Goal: Task Accomplishment & Management: Use online tool/utility

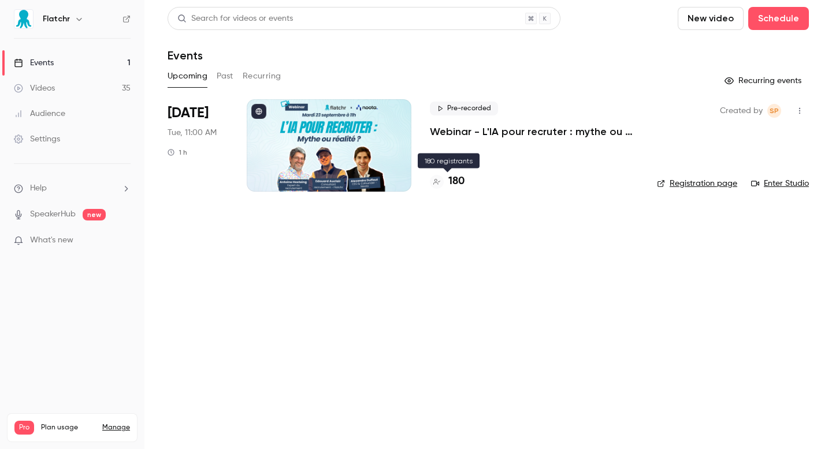
click at [456, 182] on h4 "180" at bounding box center [456, 182] width 16 height 16
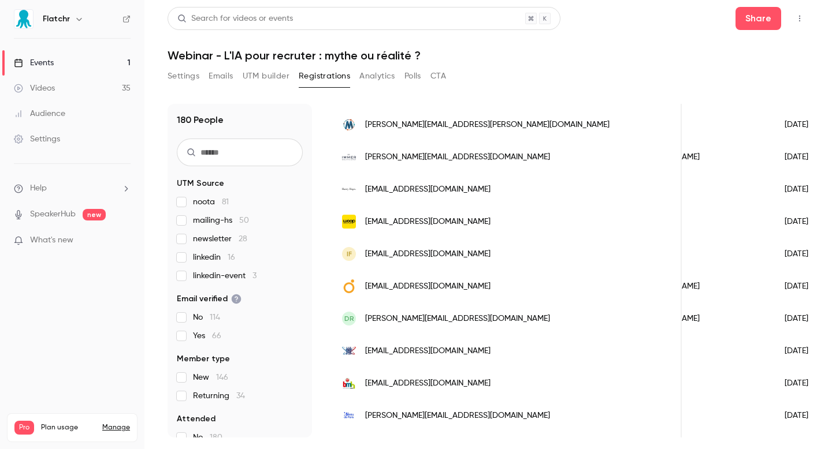
scroll to position [0, 39]
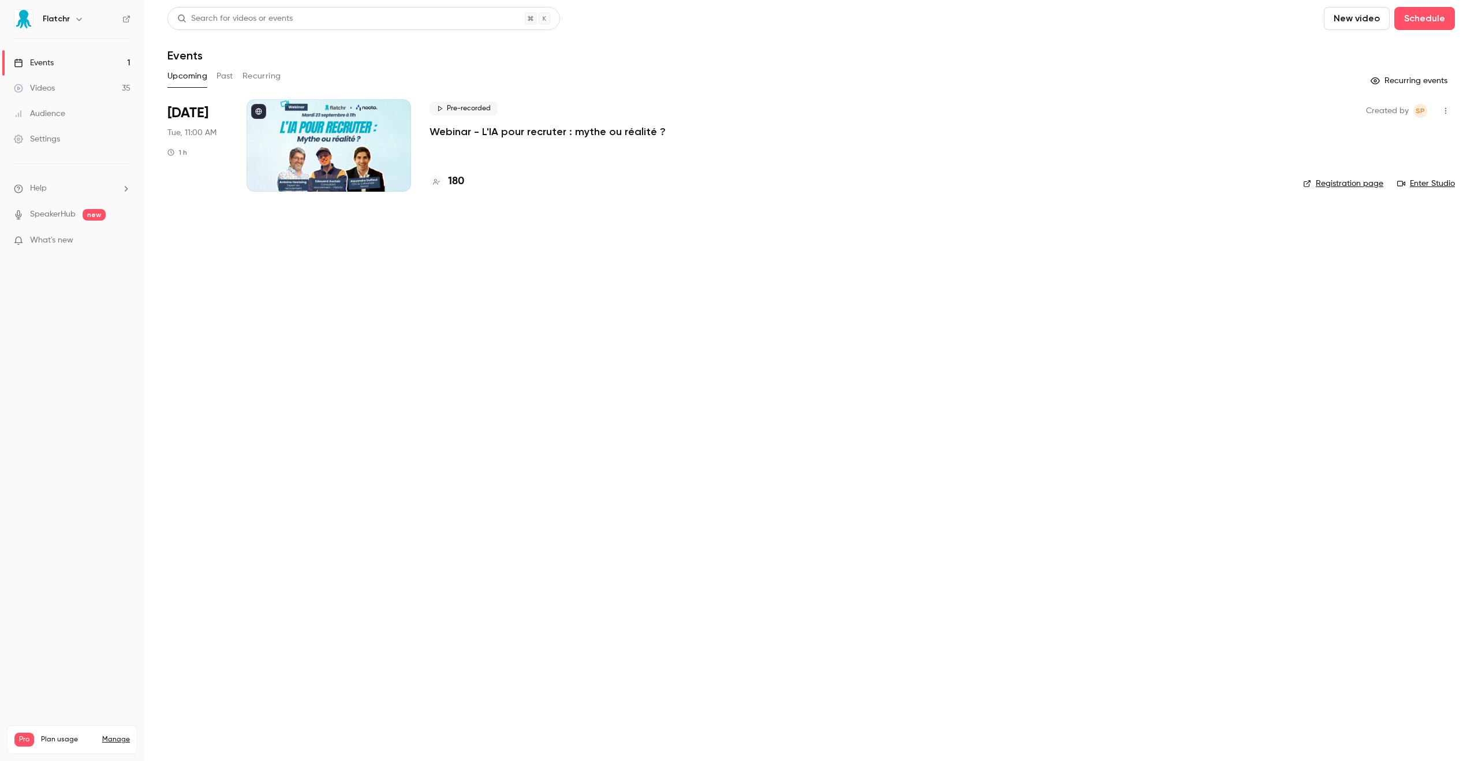
click at [1350, 182] on link "Registration page" at bounding box center [1343, 184] width 80 height 12
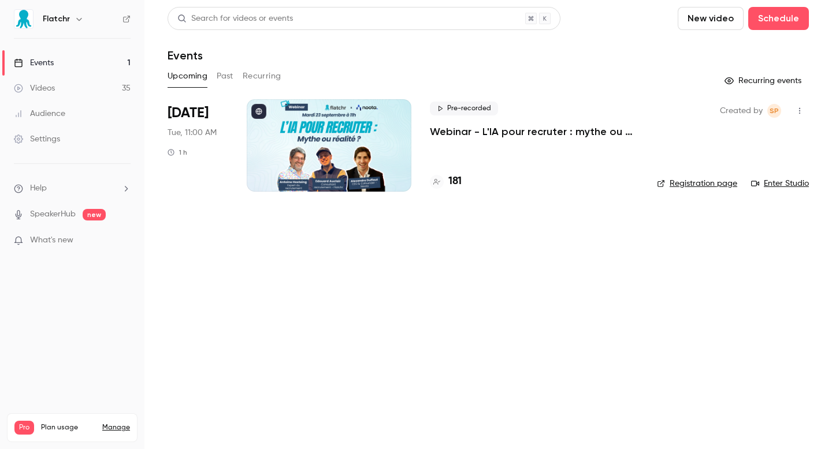
click at [453, 187] on h4 "181" at bounding box center [454, 182] width 13 height 16
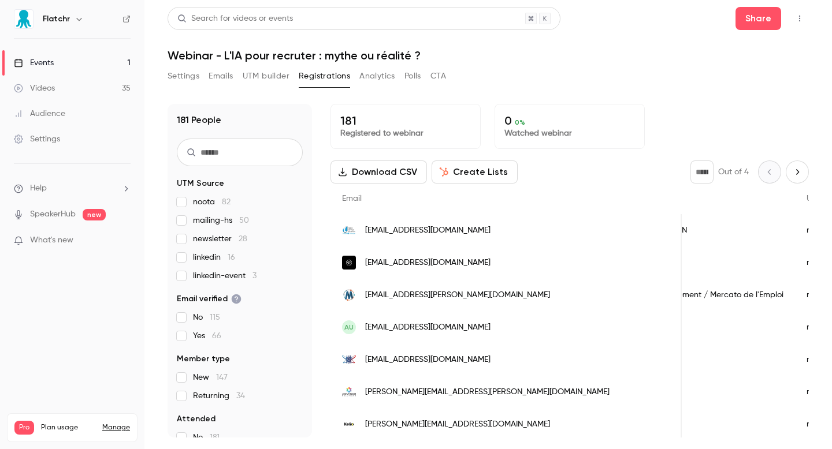
scroll to position [0, 632]
click at [251, 76] on button "UTM builder" at bounding box center [266, 76] width 47 height 18
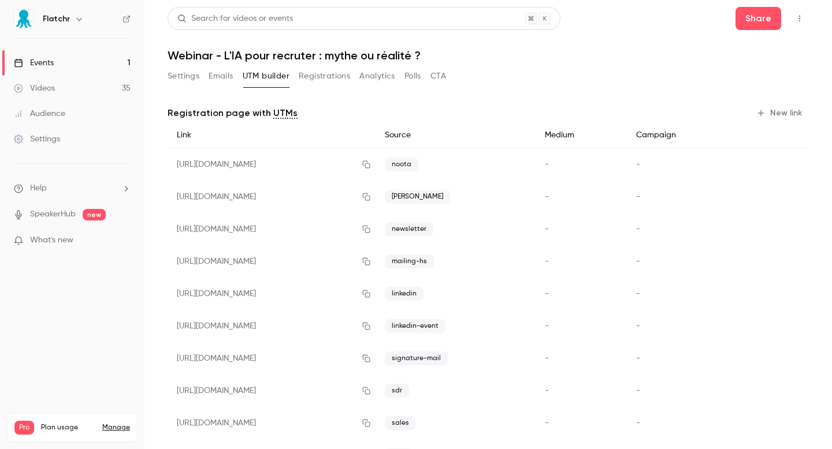
scroll to position [48, 0]
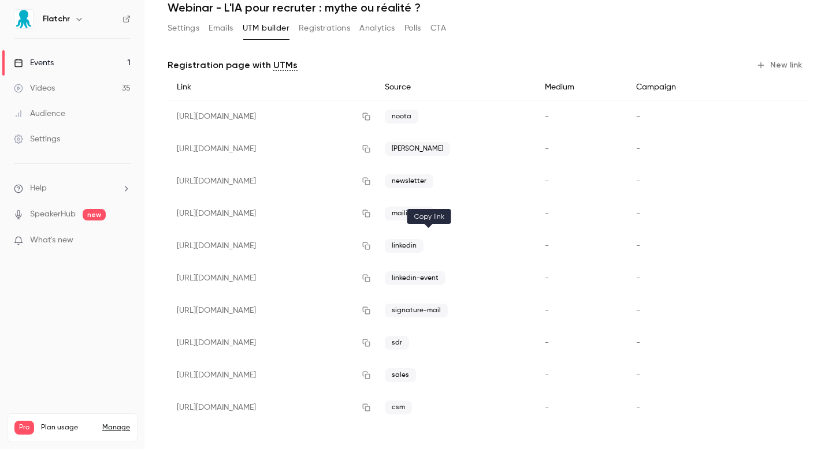
click at [371, 246] on icon "button" at bounding box center [366, 246] width 9 height 8
click at [55, 71] on link "Events 1" at bounding box center [72, 62] width 144 height 25
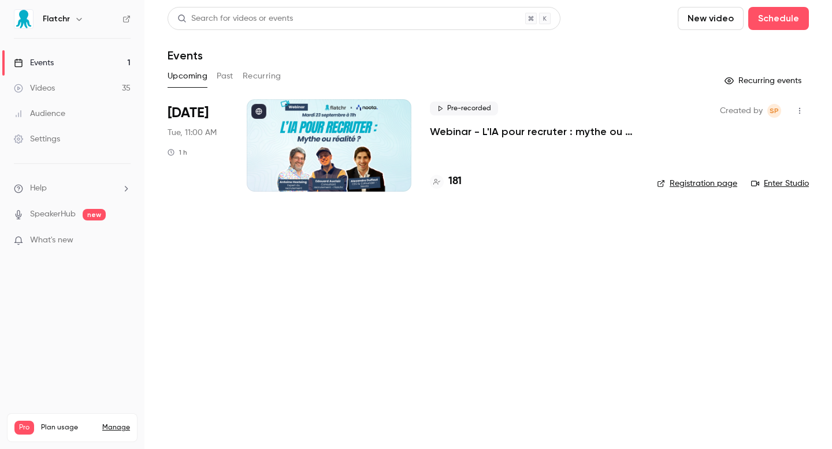
click at [792, 181] on link "Enter Studio" at bounding box center [780, 184] width 58 height 12
click at [483, 131] on p "Webinar - L'IA pour recruter : mythe ou réalité ?" at bounding box center [534, 132] width 208 height 14
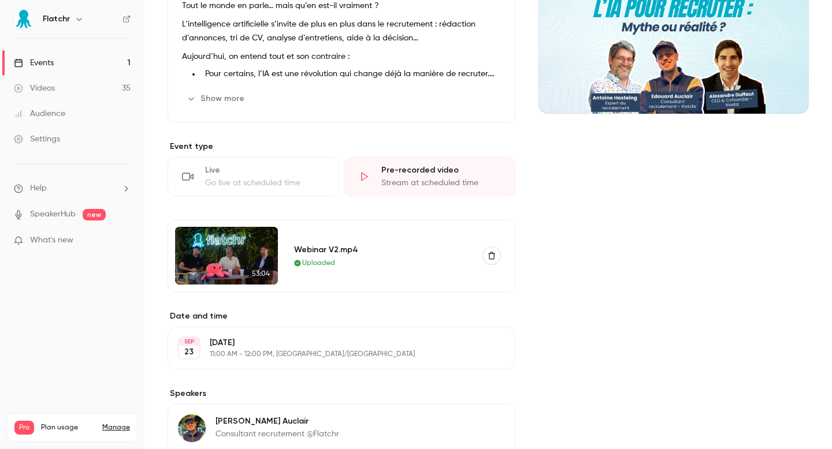
scroll to position [158, 0]
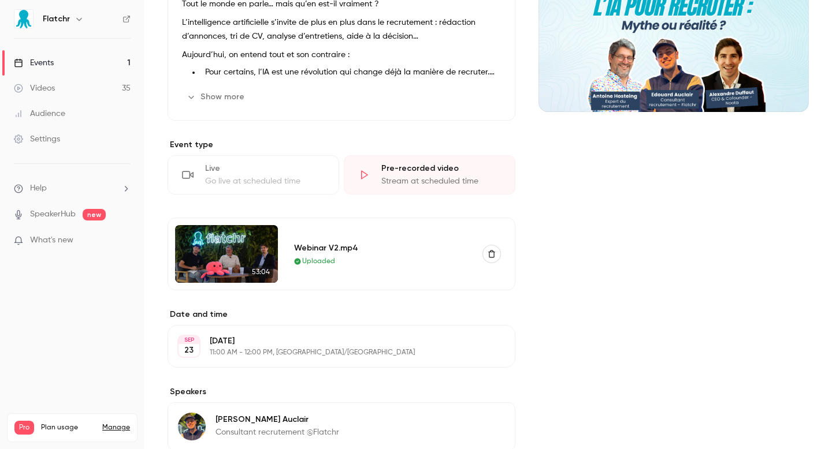
click at [237, 251] on img at bounding box center [226, 254] width 103 height 58
